Goal: Information Seeking & Learning: Learn about a topic

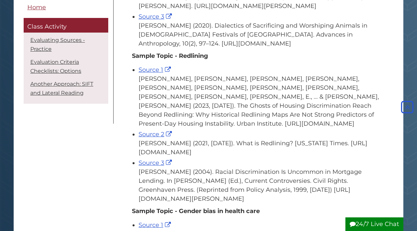
scroll to position [246, 0]
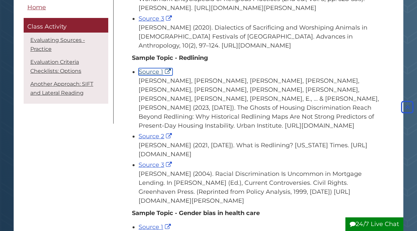
click at [151, 76] on link "Source 1" at bounding box center [155, 71] width 34 height 7
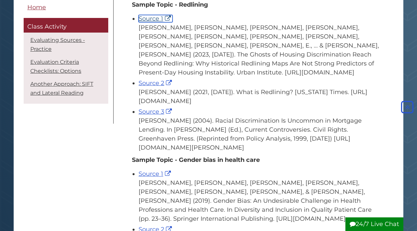
scroll to position [306, 0]
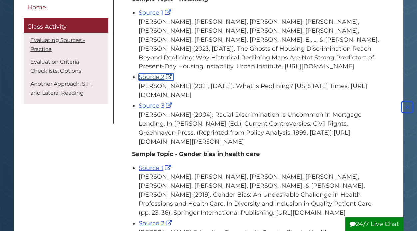
click at [162, 81] on link "Source 2" at bounding box center [155, 77] width 35 height 7
click at [159, 110] on link "Source 3" at bounding box center [155, 105] width 35 height 7
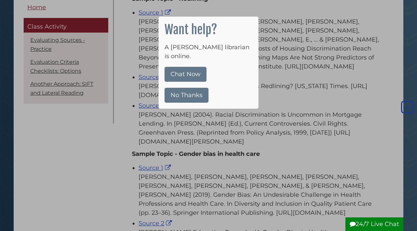
click at [188, 88] on button "No Thanks" at bounding box center [186, 95] width 44 height 15
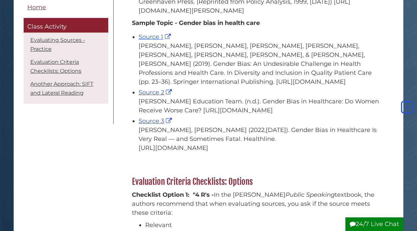
scroll to position [437, 0]
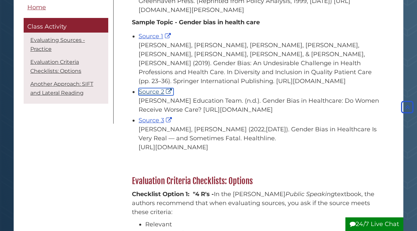
click at [146, 96] on link "Source 2" at bounding box center [155, 91] width 35 height 7
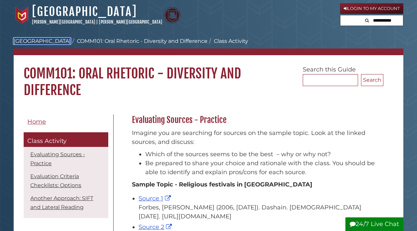
click at [31, 39] on link "[GEOGRAPHIC_DATA]" at bounding box center [42, 41] width 57 height 6
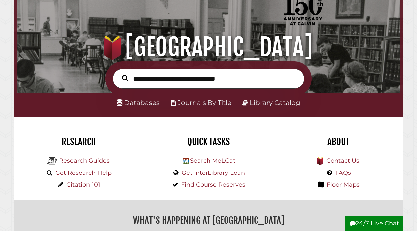
scroll to position [46, 0]
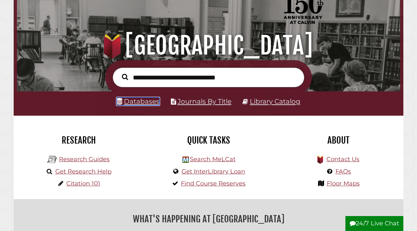
click at [135, 104] on link "Databases" at bounding box center [138, 102] width 43 height 8
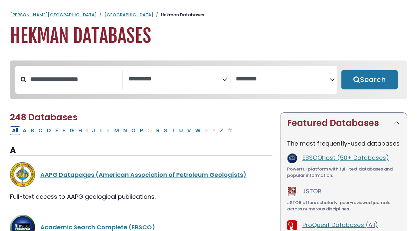
select select "Database Subject Filter"
select select "Database Vendors Filter"
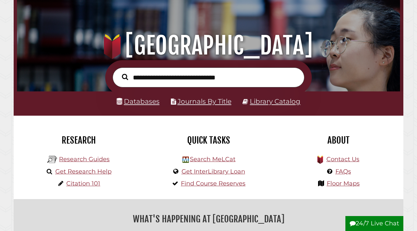
scroll to position [126, 379]
type input "**********"
click at [119, 72] on button "Search" at bounding box center [125, 77] width 13 height 10
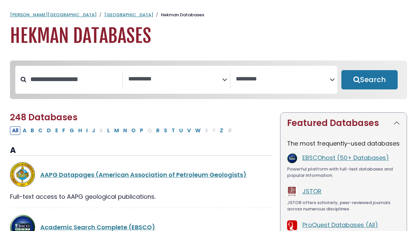
select select "Database Subject Filter"
select select "Database Vendors Filter"
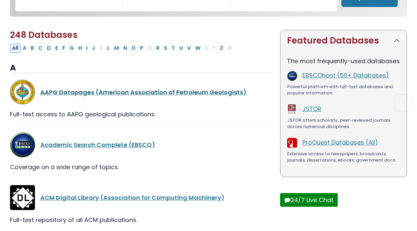
scroll to position [92, 0]
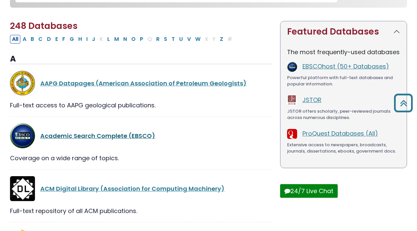
click at [123, 137] on link "Academic Search Complete (EBSCO)" at bounding box center [97, 136] width 115 height 8
